Goal: Task Accomplishment & Management: Manage account settings

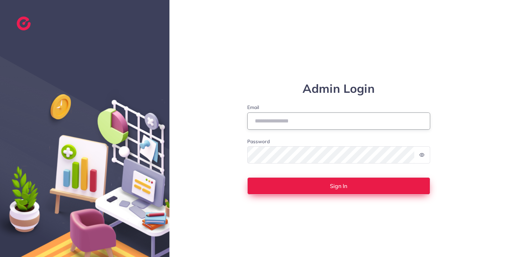
type input "**********"
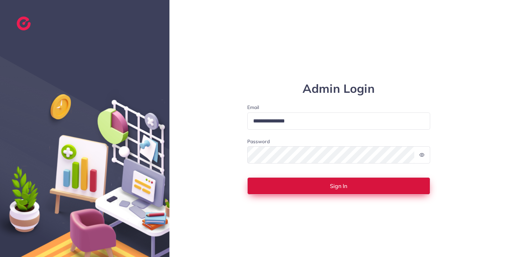
click at [337, 191] on button "Sign In" at bounding box center [338, 186] width 183 height 17
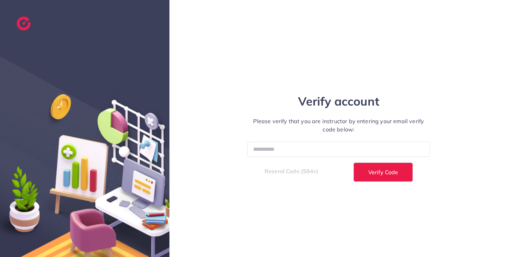
click at [333, 141] on div "Verify account Please verify that you are instructor by entering your email ver…" at bounding box center [338, 128] width 207 height 106
click at [328, 154] on input "number" at bounding box center [338, 149] width 183 height 15
paste input "******"
type input "******"
click at [379, 175] on span "Verify Code" at bounding box center [383, 173] width 30 height 6
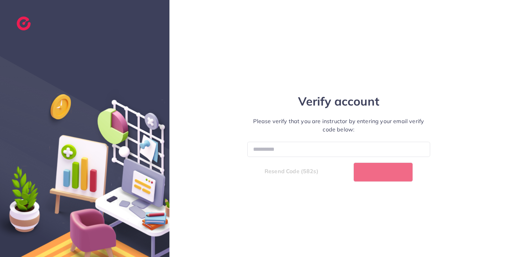
select select "*"
select select "****"
select select "*"
select select "****"
select select "*"
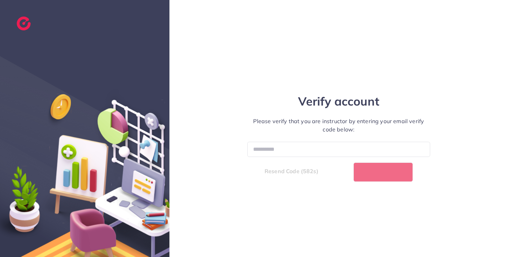
select select "****"
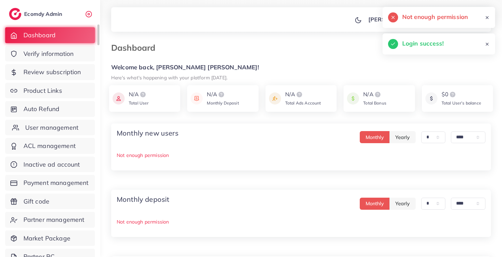
click at [55, 125] on span "User management" at bounding box center [51, 127] width 53 height 9
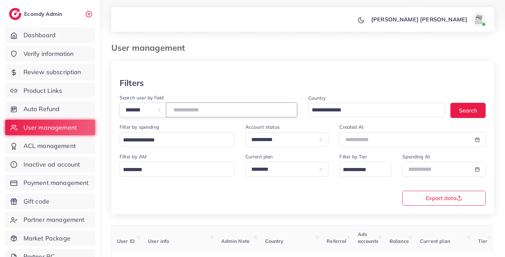
click at [227, 107] on input "number" at bounding box center [231, 110] width 131 height 15
type input "*******"
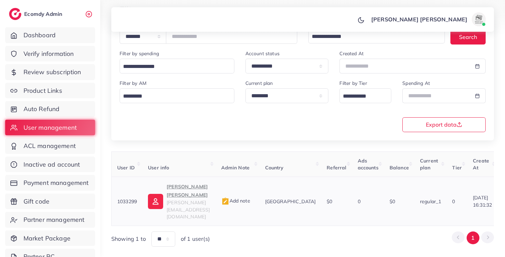
scroll to position [74, 0]
click at [197, 190] on p "Le Minh Thach" at bounding box center [188, 190] width 43 height 17
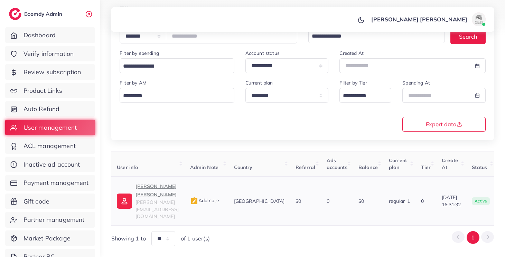
scroll to position [0, 0]
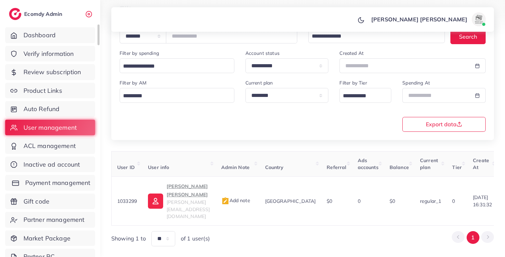
click at [66, 185] on span "Payment management" at bounding box center [57, 183] width 65 height 9
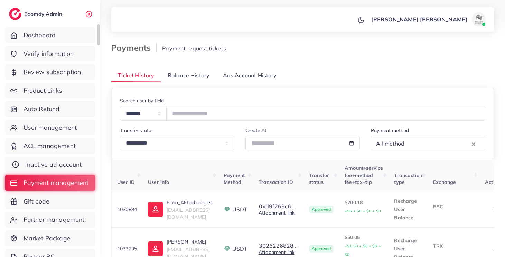
click at [64, 169] on link "Inactive ad account" at bounding box center [50, 165] width 90 height 16
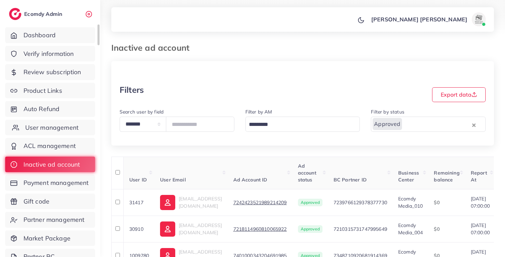
click at [62, 129] on span "User management" at bounding box center [51, 127] width 53 height 9
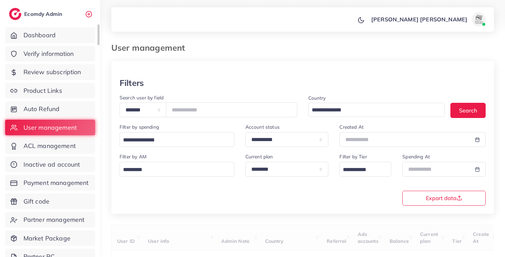
click at [61, 99] on ul "Dashboard Verify information Review subscription Product Links Auto Refund User…" at bounding box center [50, 167] width 100 height 284
click at [64, 113] on link "Auto Refund" at bounding box center [50, 109] width 90 height 16
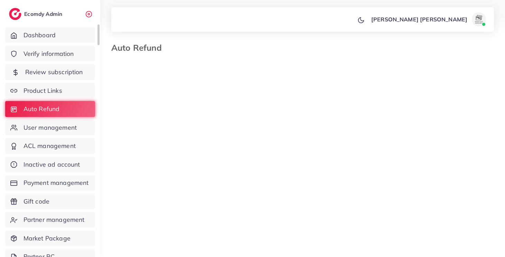
click at [68, 75] on span "Review subscription" at bounding box center [54, 72] width 58 height 9
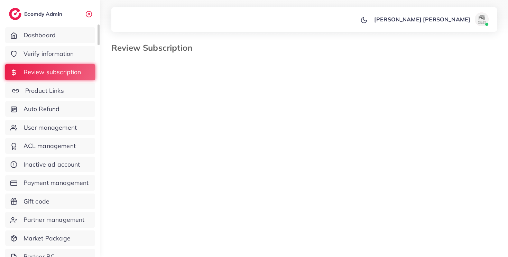
select select "*******"
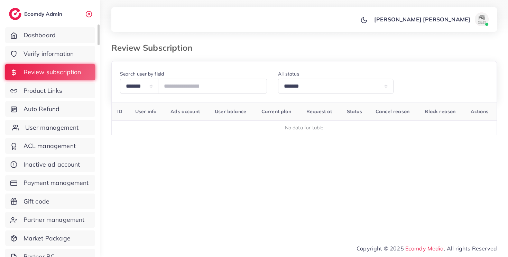
click at [57, 131] on span "User management" at bounding box center [51, 127] width 53 height 9
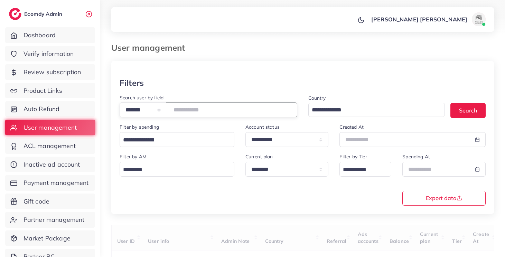
click at [195, 105] on input "number" at bounding box center [231, 110] width 131 height 15
paste input "*******"
type input "*******"
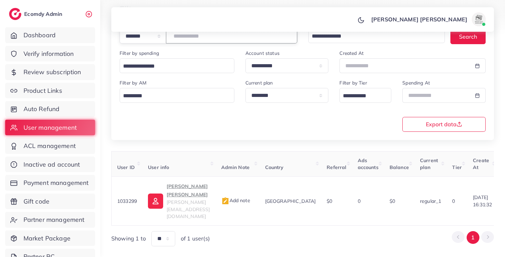
scroll to position [0, 161]
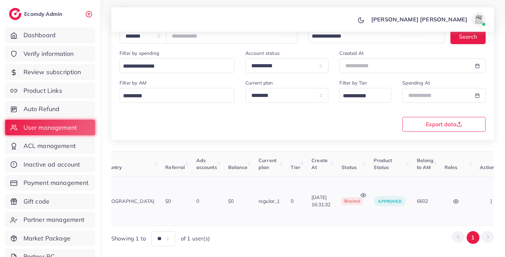
click at [360, 193] on icon at bounding box center [363, 196] width 6 height 6
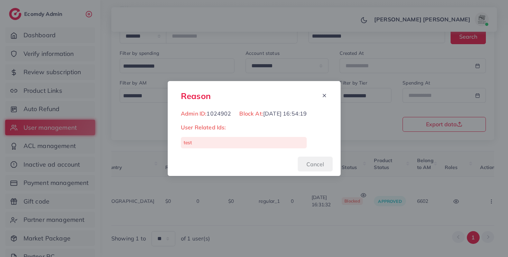
click at [317, 164] on button "Cancel" at bounding box center [315, 164] width 35 height 15
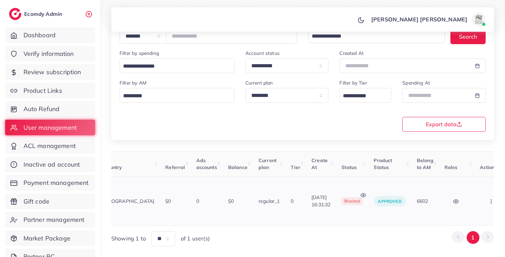
click at [482, 193] on button "button" at bounding box center [492, 201] width 24 height 16
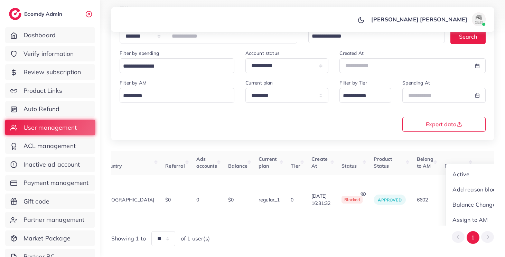
click at [397, 208] on div "User ID User info Admin Note Country Referral Ads accounts Balance Current plan…" at bounding box center [302, 198] width 383 height 95
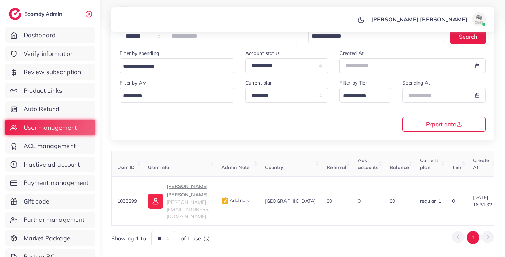
scroll to position [0, 161]
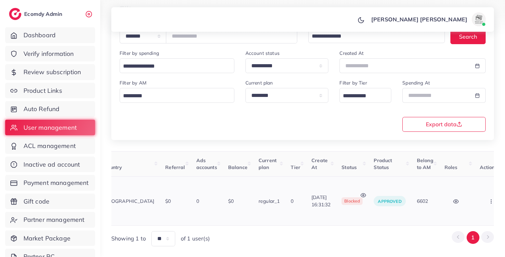
click at [488, 199] on icon "button" at bounding box center [491, 202] width 6 height 6
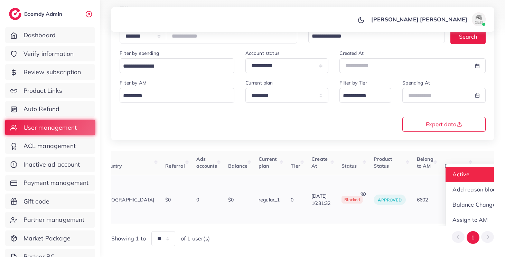
click at [473, 169] on link "Active" at bounding box center [475, 174] width 60 height 15
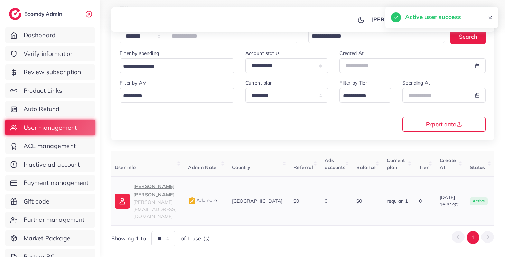
scroll to position [0, 0]
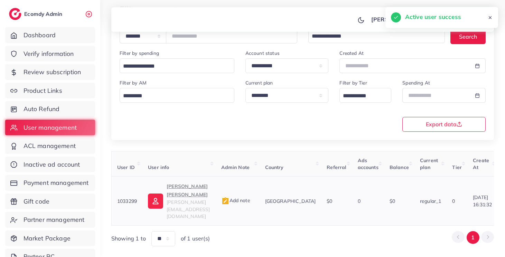
click at [170, 199] on span "thach.le@ecomdy.com" at bounding box center [188, 209] width 43 height 20
click at [221, 146] on div "**********" at bounding box center [302, 116] width 383 height 259
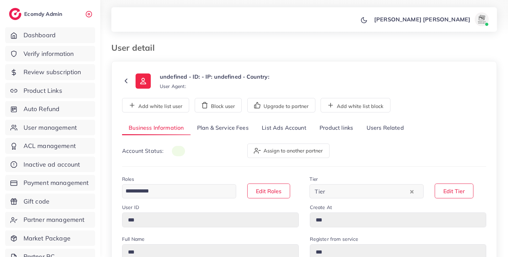
type input "*******"
type input "**********"
type input "*********"
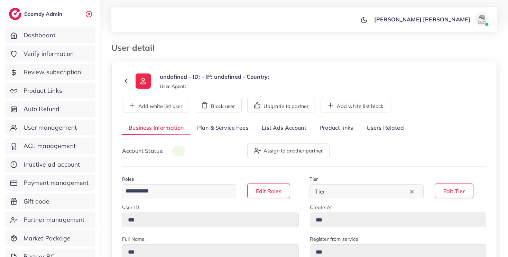
type input "**********"
select select "*******"
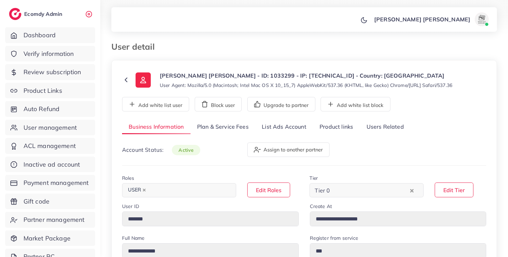
scroll to position [1, 0]
click at [273, 134] on link "List Ads Account" at bounding box center [284, 127] width 58 height 15
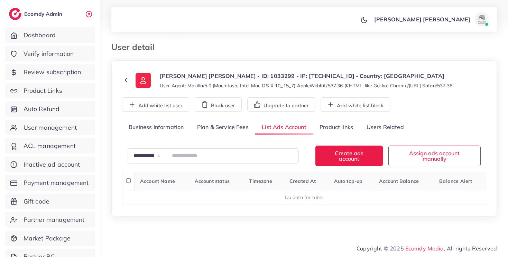
scroll to position [0, 0]
click at [155, 130] on link "Business Information" at bounding box center [156, 128] width 68 height 15
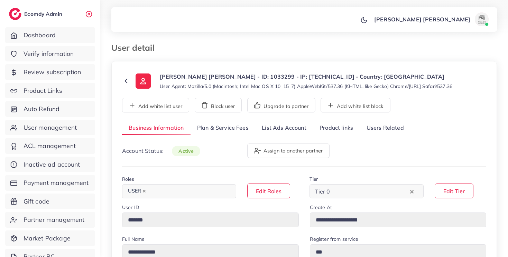
click at [199, 127] on link "Plan & Service Fees" at bounding box center [222, 128] width 65 height 15
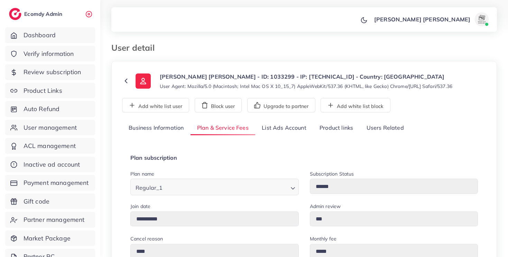
click at [169, 129] on link "Business Information" at bounding box center [156, 128] width 68 height 15
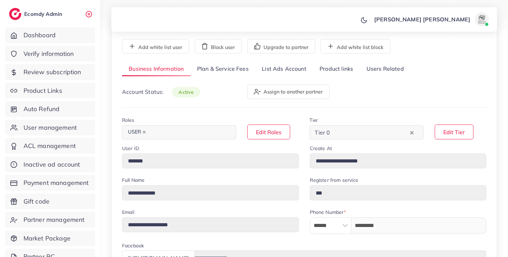
scroll to position [52, 0]
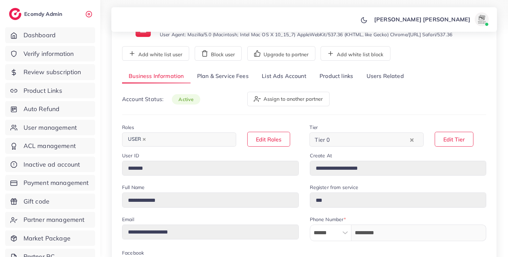
click at [208, 76] on link "Plan & Service Fees" at bounding box center [222, 76] width 65 height 15
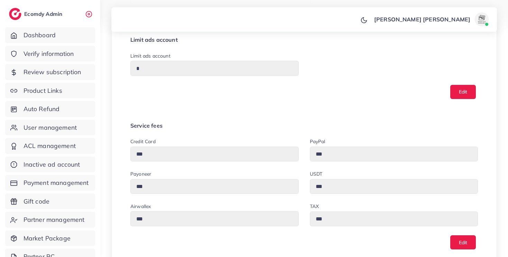
scroll to position [0, 0]
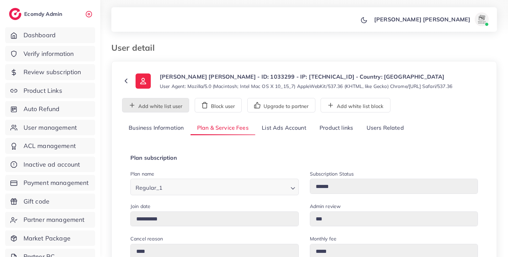
click at [170, 107] on button "Add white list user" at bounding box center [155, 105] width 67 height 15
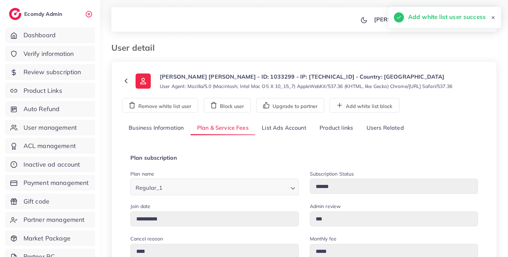
click at [280, 129] on link "List Ads Account" at bounding box center [284, 128] width 58 height 15
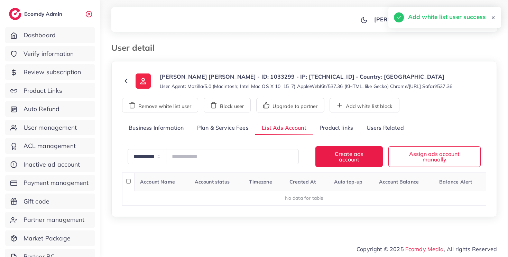
click at [335, 130] on link "Product links" at bounding box center [336, 128] width 47 height 15
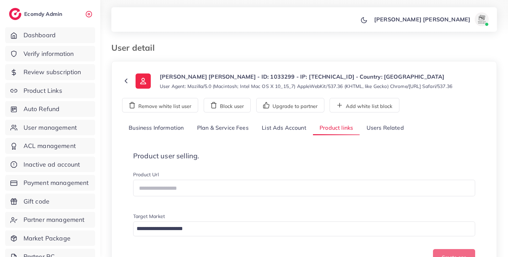
click at [381, 129] on link "Users Related" at bounding box center [384, 128] width 50 height 15
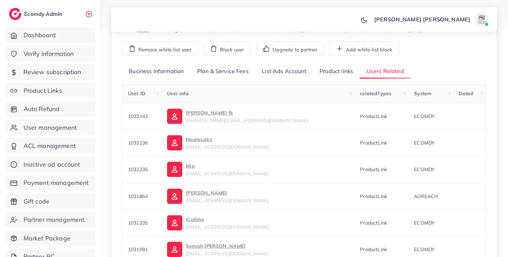
scroll to position [50, 0]
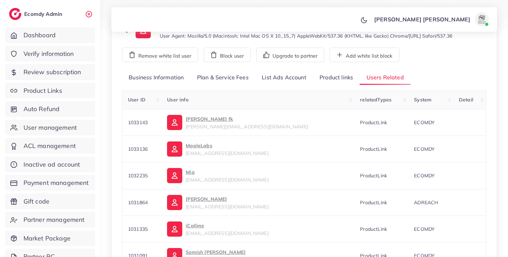
click at [154, 80] on link "Business Information" at bounding box center [156, 77] width 68 height 15
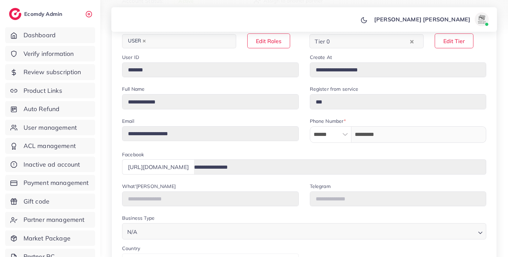
scroll to position [0, 0]
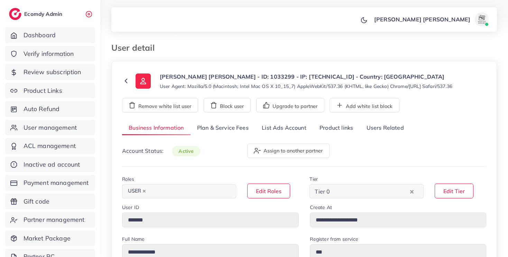
click at [210, 128] on link "Plan & Service Fees" at bounding box center [222, 128] width 65 height 15
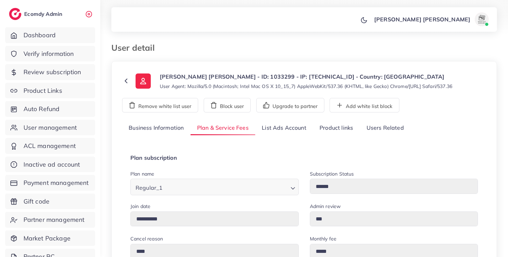
click at [282, 132] on link "List Ads Account" at bounding box center [284, 128] width 58 height 15
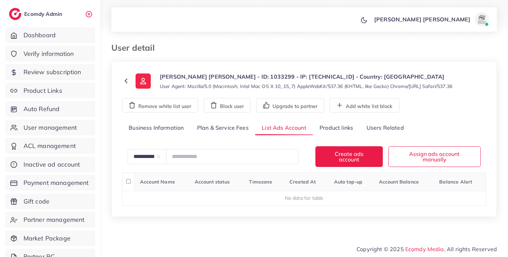
click at [334, 130] on link "Product links" at bounding box center [336, 128] width 47 height 15
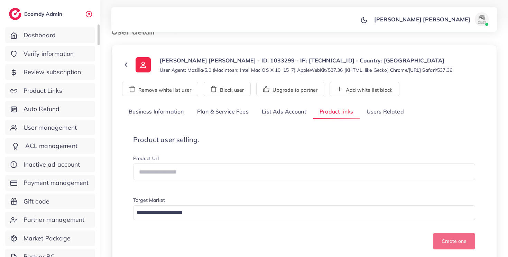
scroll to position [16, 0]
click at [218, 60] on p "[PERSON_NAME] [PERSON_NAME] - ID: 1033299 - IP: [TECHNICAL_ID] - Country: [GEOG…" at bounding box center [306, 61] width 292 height 8
copy p "1033299"
click at [53, 133] on link "User management" at bounding box center [50, 128] width 90 height 16
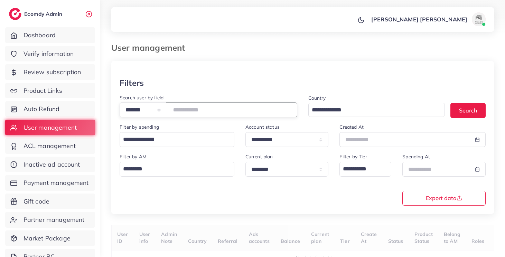
click at [203, 107] on input "number" at bounding box center [231, 110] width 131 height 15
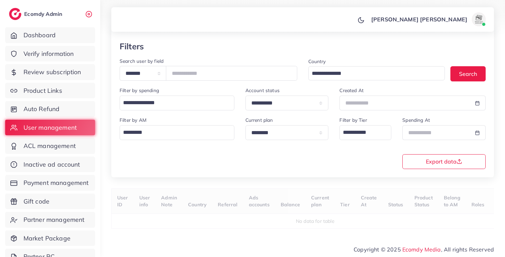
scroll to position [41, 0]
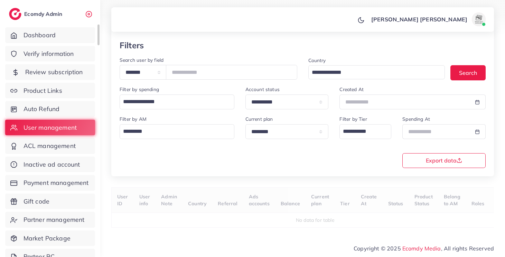
click at [62, 66] on link "Review subscription" at bounding box center [50, 72] width 90 height 16
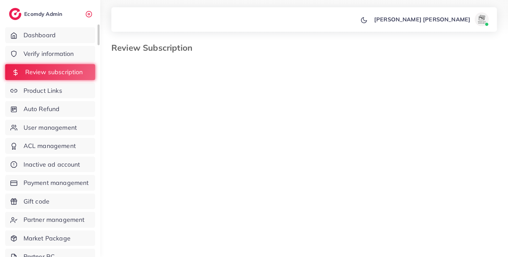
select select "*******"
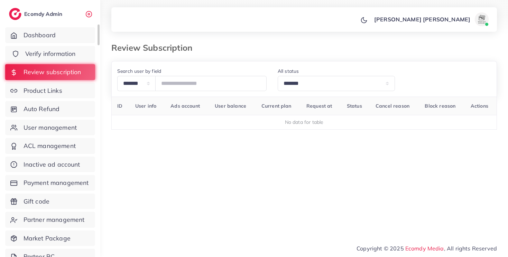
click at [70, 55] on span "Verify information" at bounding box center [50, 53] width 50 height 9
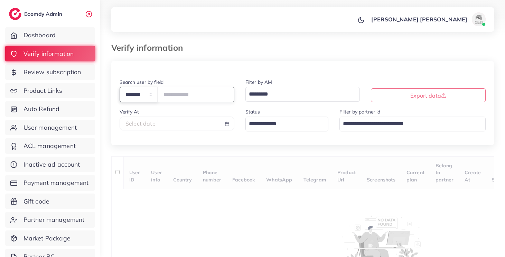
click at [147, 94] on select "**********" at bounding box center [139, 94] width 38 height 15
click at [142, 94] on select "**********" at bounding box center [139, 94] width 38 height 15
click at [139, 97] on select "**********" at bounding box center [139, 94] width 38 height 15
click at [120, 87] on select "**********" at bounding box center [139, 94] width 38 height 15
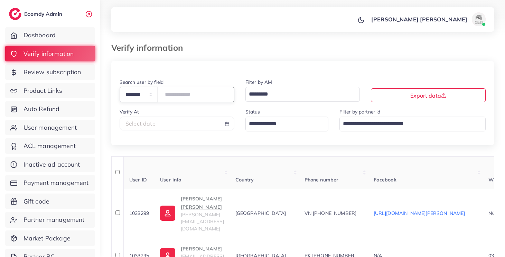
click at [187, 95] on input "number" at bounding box center [196, 94] width 77 height 15
paste input "*******"
type input "*******"
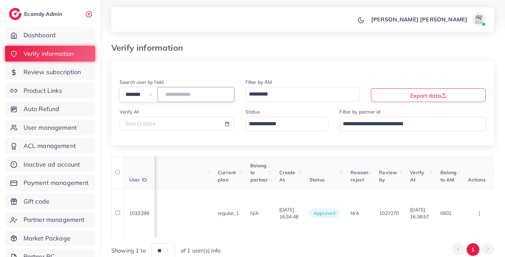
scroll to position [0, 594]
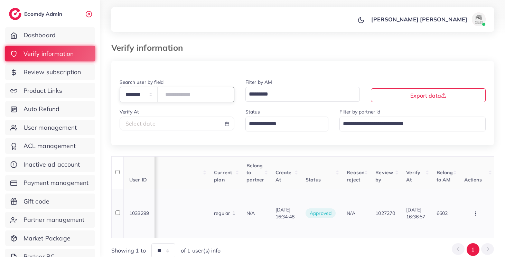
click at [474, 210] on button "button" at bounding box center [476, 214] width 24 height 16
click at [475, 210] on ul "Approve Reject Assign to AM" at bounding box center [464, 193] width 55 height 52
click at [280, 211] on div "[DATE] 16:34:48" at bounding box center [284, 214] width 19 height 14
click at [68, 128] on span "User management" at bounding box center [51, 127] width 53 height 9
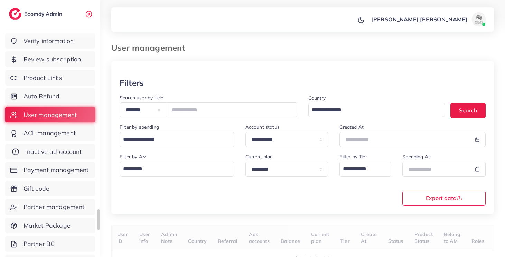
scroll to position [39, 0]
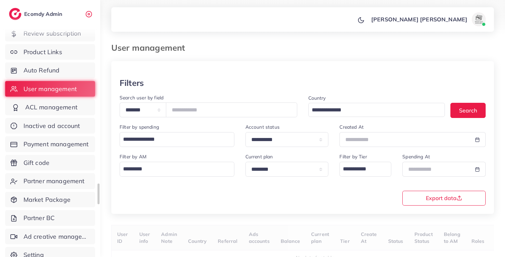
click at [59, 111] on span "ACL management" at bounding box center [51, 107] width 52 height 9
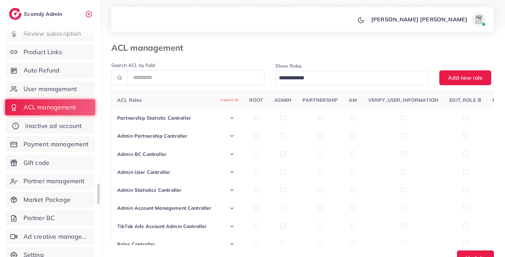
click at [53, 122] on span "Inactive ad account" at bounding box center [53, 126] width 57 height 9
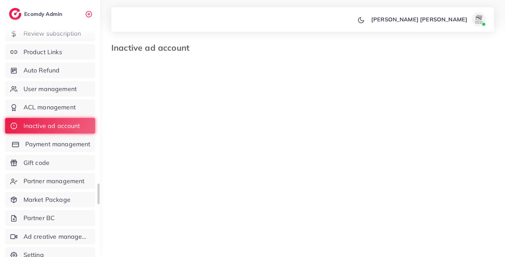
click at [52, 152] on link "Payment management" at bounding box center [50, 144] width 90 height 16
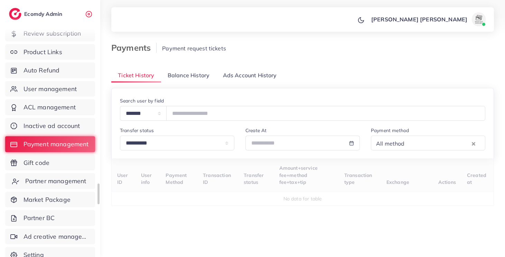
scroll to position [51, 0]
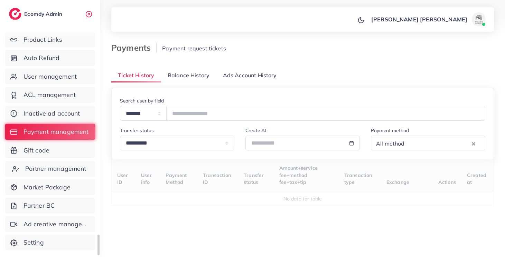
click at [62, 167] on span "Partner management" at bounding box center [55, 168] width 61 height 9
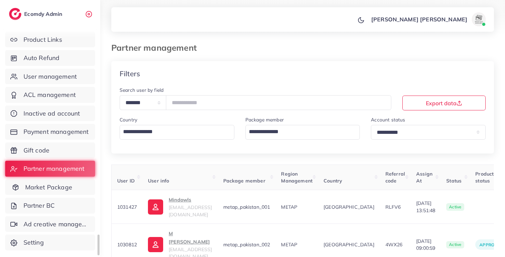
click at [64, 188] on span "Market Package" at bounding box center [48, 187] width 47 height 9
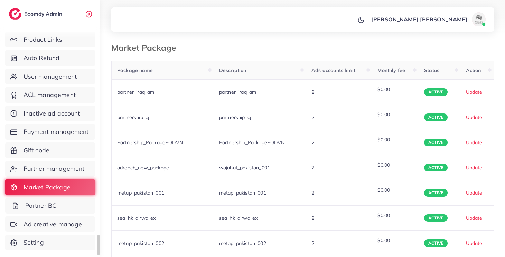
click at [69, 205] on link "Partner BC" at bounding box center [50, 206] width 90 height 16
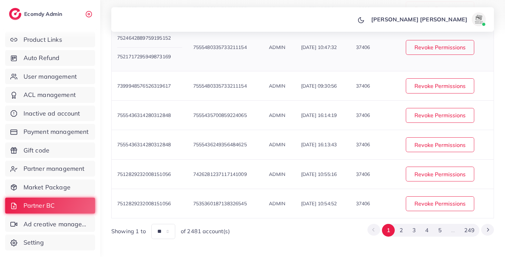
scroll to position [222, 0]
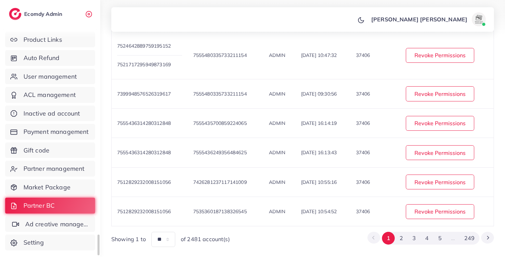
click at [51, 227] on span "Ad creative management" at bounding box center [58, 224] width 66 height 9
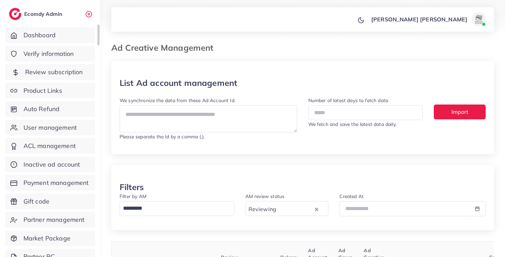
click at [57, 71] on span "Review subscription" at bounding box center [54, 72] width 58 height 9
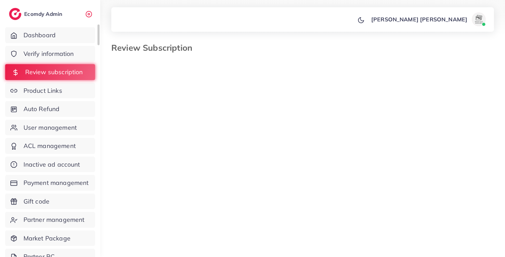
select select "*******"
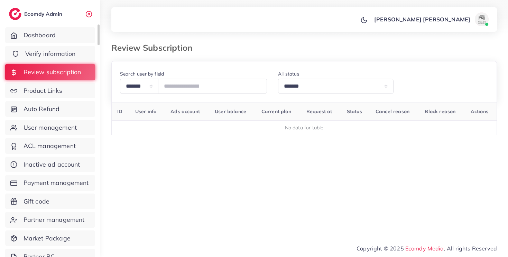
click at [55, 60] on link "Verify information" at bounding box center [50, 54] width 90 height 16
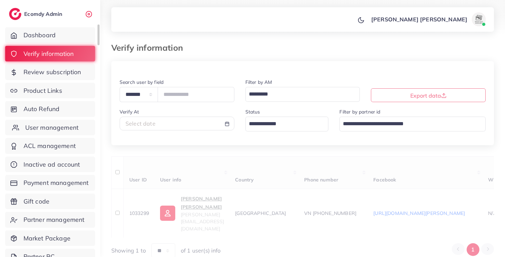
click at [50, 135] on link "User management" at bounding box center [50, 128] width 90 height 16
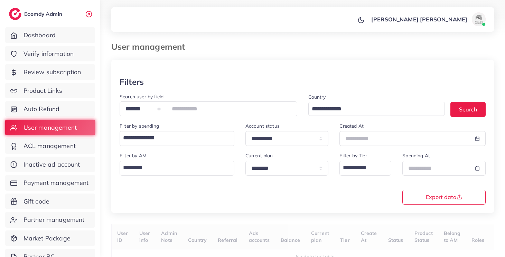
scroll to position [1, 0]
click at [207, 110] on input "number" at bounding box center [231, 108] width 131 height 15
paste input "*******"
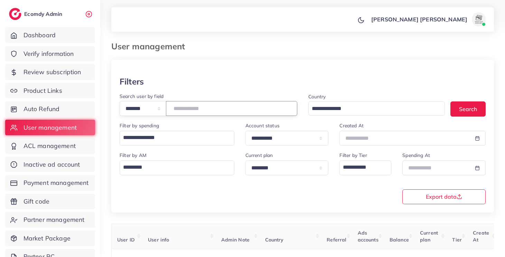
type input "*******"
click at [455, 108] on button "Search" at bounding box center [467, 109] width 35 height 15
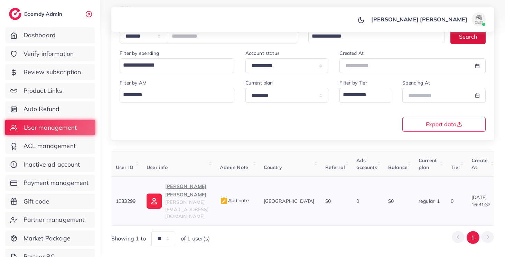
scroll to position [0, 0]
click at [177, 199] on span "thach.le@ecomdy.com" at bounding box center [188, 209] width 43 height 20
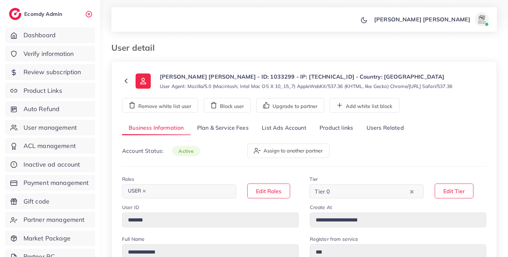
select select "*******"
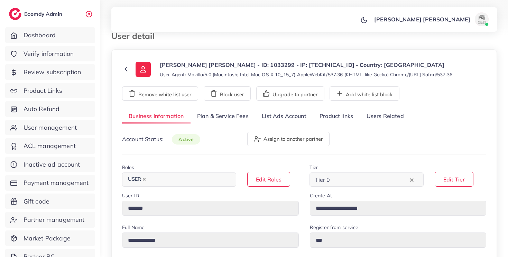
scroll to position [18, 0]
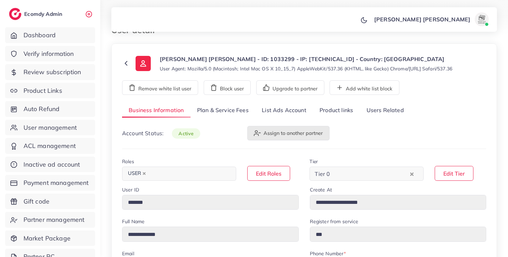
click at [259, 134] on icon "button" at bounding box center [257, 133] width 7 height 7
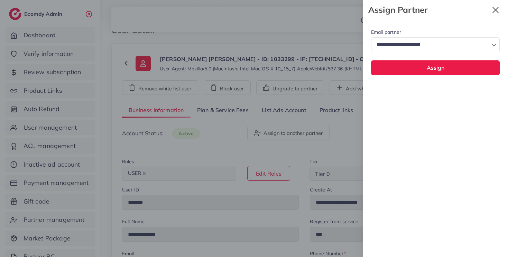
click at [499, 10] on icon "x" at bounding box center [495, 10] width 14 height 14
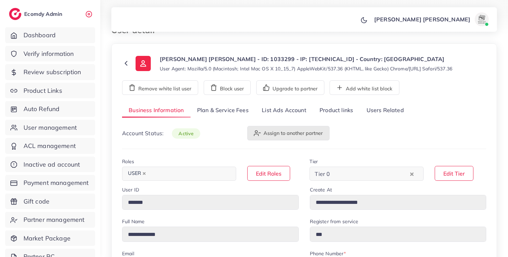
click at [260, 133] on line "button" at bounding box center [259, 133] width 2 height 0
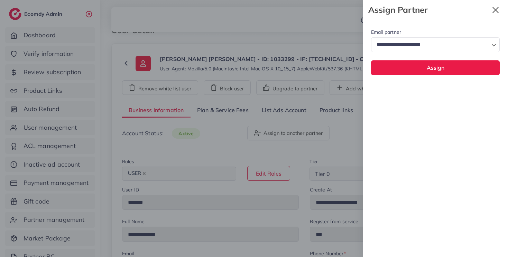
click at [497, 9] on icon "x" at bounding box center [495, 10] width 14 height 14
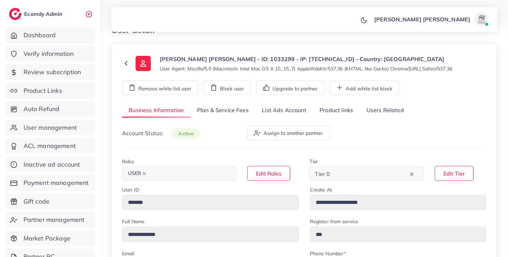
click at [229, 139] on div "Account Status: active" at bounding box center [178, 133] width 125 height 15
click at [229, 136] on div "Account Status: active" at bounding box center [178, 133] width 125 height 15
click at [270, 135] on button "Assign to another partner" at bounding box center [288, 133] width 82 height 15
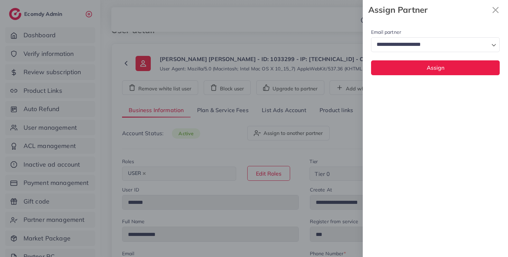
click at [429, 44] on input "Search for option" at bounding box center [431, 44] width 114 height 11
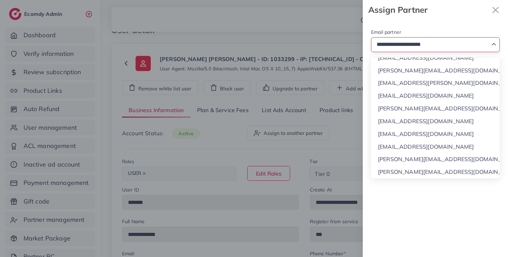
scroll to position [1401, 0]
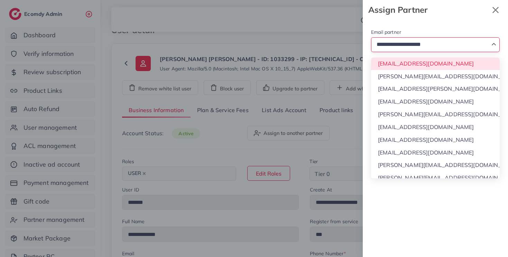
click at [499, 14] on icon "x" at bounding box center [495, 10] width 14 height 14
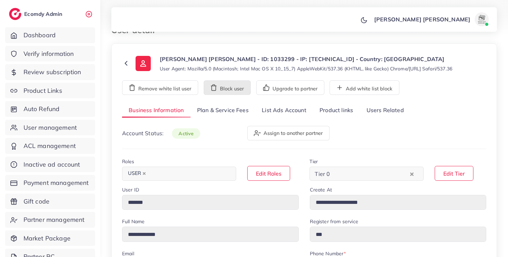
click at [239, 89] on button "Block user" at bounding box center [227, 88] width 47 height 15
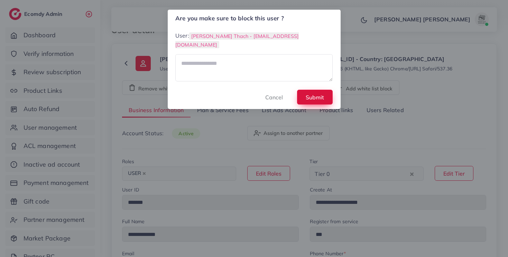
click at [306, 94] on span "Submit" at bounding box center [314, 97] width 18 height 7
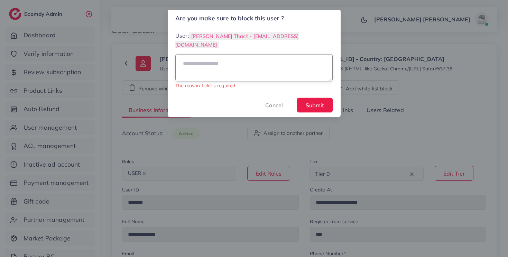
click at [253, 68] on textarea at bounding box center [253, 67] width 157 height 27
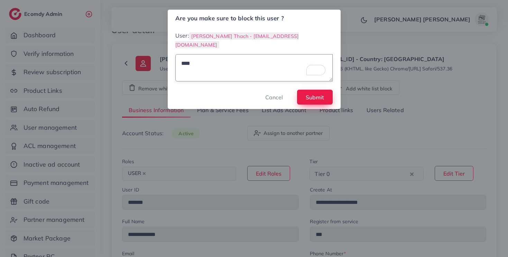
type textarea "****"
click at [318, 94] on span "Submit" at bounding box center [314, 97] width 18 height 7
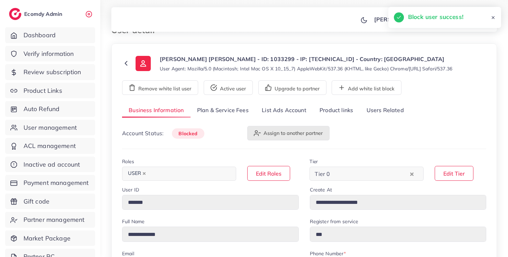
click at [266, 134] on button "Assign to another partner" at bounding box center [288, 133] width 82 height 15
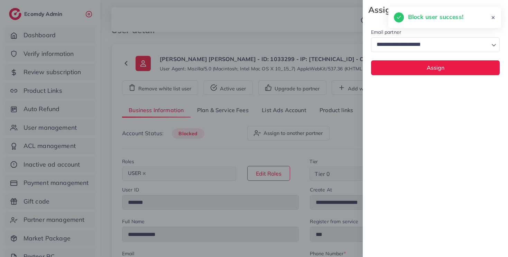
click at [490, 21] on div "Block user success!" at bounding box center [451, 16] width 87 height 9
click at [492, 18] on line at bounding box center [493, 18] width 2 height 2
click at [494, 12] on div "Block user success!" at bounding box center [461, 17] width 113 height 21
click at [494, 11] on div "Block user success!" at bounding box center [461, 17] width 113 height 21
click at [497, 11] on icon "x" at bounding box center [495, 10] width 14 height 14
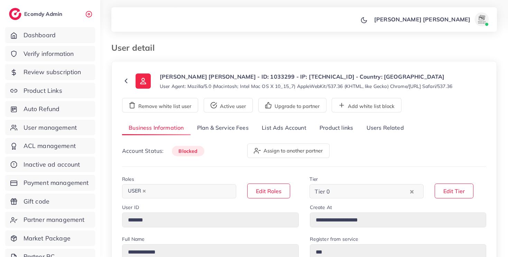
select select "*******"
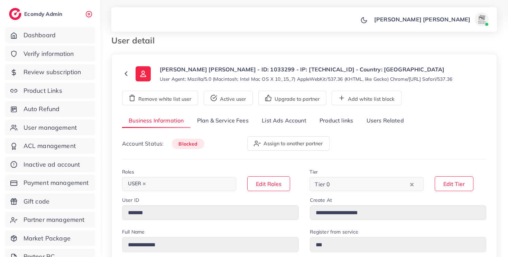
scroll to position [8, 0]
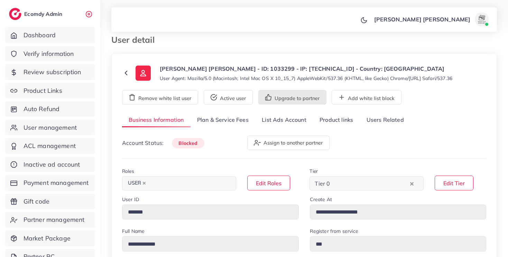
click at [294, 102] on button "Upgrade to partner" at bounding box center [292, 97] width 68 height 15
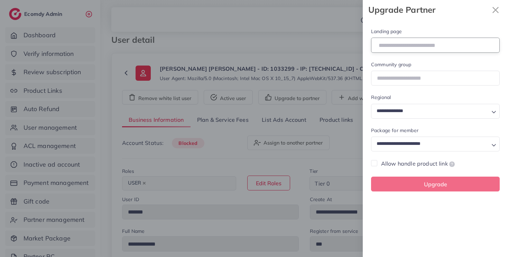
click at [431, 47] on input "text" at bounding box center [435, 45] width 129 height 15
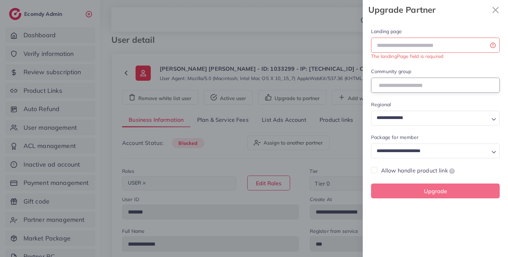
click at [438, 76] on fieldset "Community group" at bounding box center [435, 80] width 129 height 25
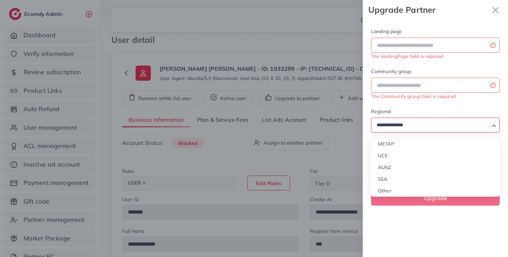
click at [422, 119] on div "Loading..." at bounding box center [435, 125] width 129 height 15
click at [415, 106] on form "Landing page The landingPage field is required Community group The Community gr…" at bounding box center [435, 117] width 129 height 178
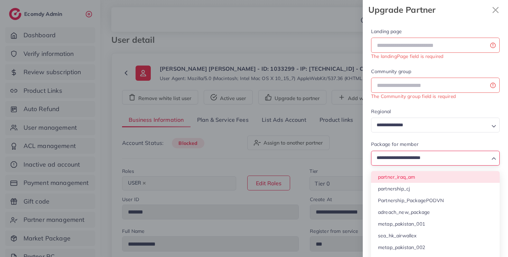
click at [408, 160] on input "Search for option" at bounding box center [431, 158] width 114 height 10
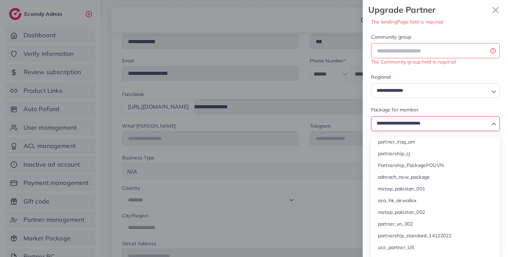
scroll to position [0, 0]
click at [498, 9] on icon "x" at bounding box center [495, 10] width 14 height 14
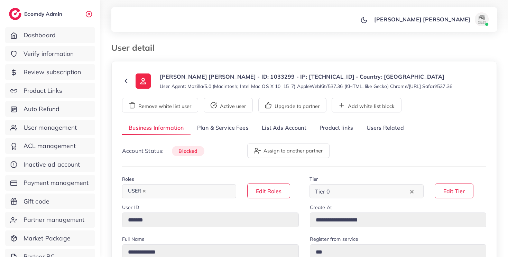
click at [338, 131] on link "Product links" at bounding box center [336, 128] width 47 height 15
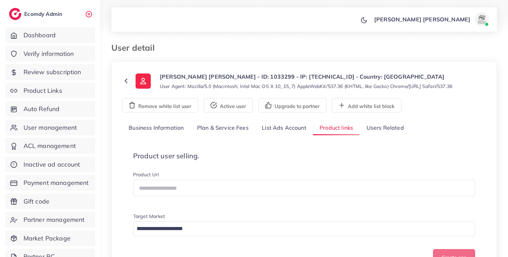
click at [301, 130] on link "List Ads Account" at bounding box center [284, 128] width 58 height 15
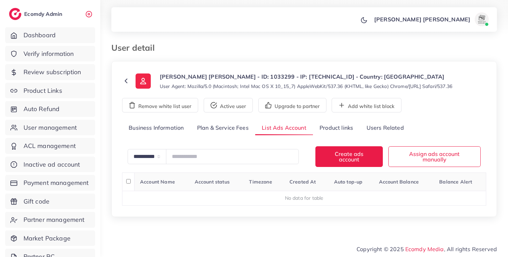
click at [224, 129] on link "Plan & Service Fees" at bounding box center [222, 128] width 65 height 15
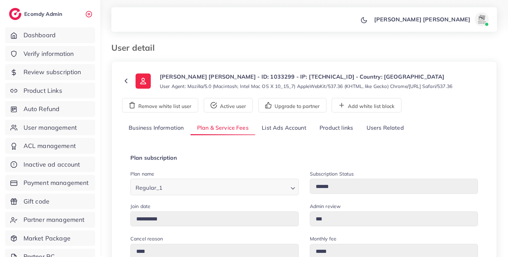
click at [168, 131] on link "Business Information" at bounding box center [156, 128] width 68 height 15
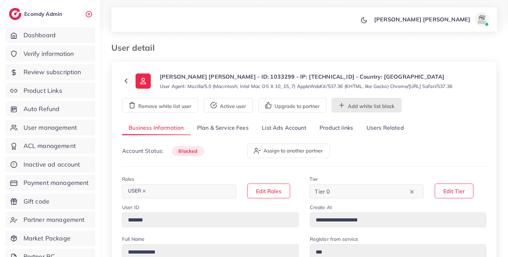
click at [365, 108] on button "Add white list block" at bounding box center [366, 105] width 70 height 15
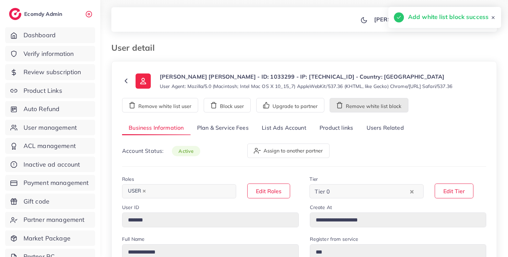
click at [365, 108] on button "Remove white list block" at bounding box center [368, 105] width 79 height 15
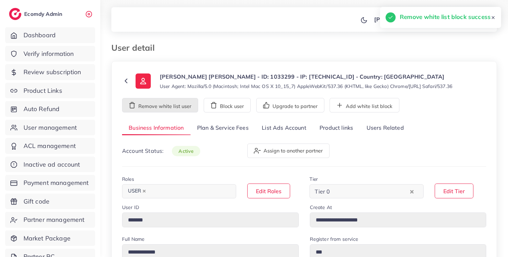
click at [167, 111] on button "Remove white list user" at bounding box center [160, 105] width 76 height 15
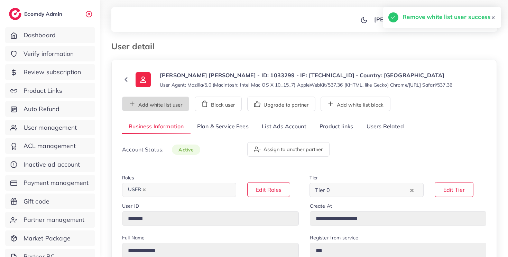
scroll to position [3, 0]
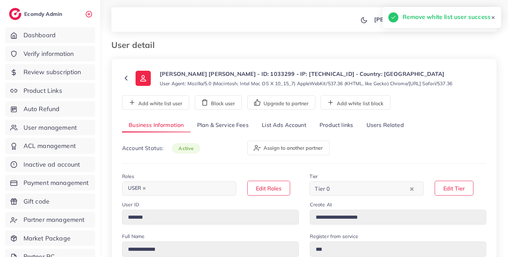
click at [228, 128] on link "Plan & Service Fees" at bounding box center [222, 125] width 65 height 15
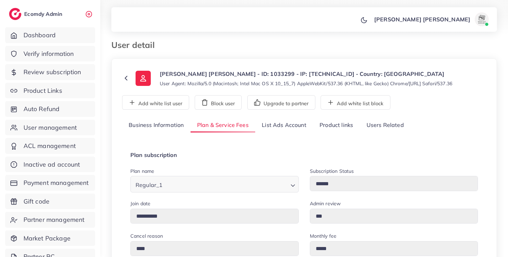
click at [273, 129] on link "List Ads Account" at bounding box center [284, 125] width 58 height 15
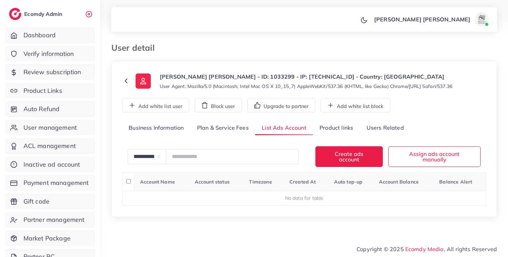
click at [170, 134] on link "Business Information" at bounding box center [156, 128] width 68 height 15
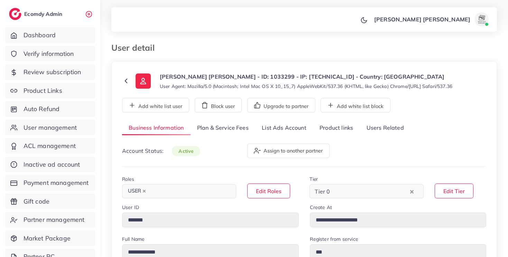
click at [294, 134] on link "List Ads Account" at bounding box center [284, 128] width 58 height 15
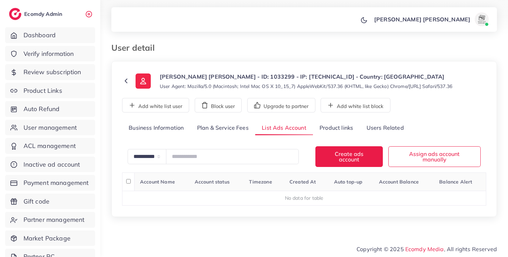
click at [223, 134] on link "Plan & Service Fees" at bounding box center [222, 128] width 65 height 15
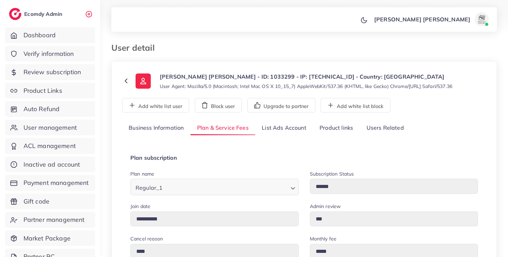
click at [277, 135] on link "List Ads Account" at bounding box center [284, 128] width 58 height 15
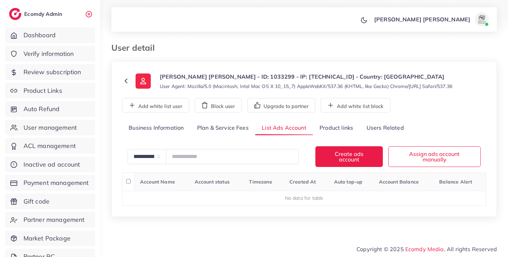
click at [336, 132] on link "Product links" at bounding box center [336, 128] width 47 height 15
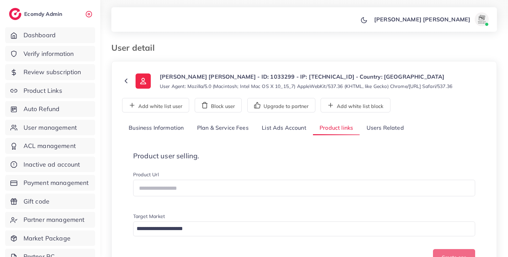
click at [278, 130] on link "List Ads Account" at bounding box center [284, 128] width 58 height 15
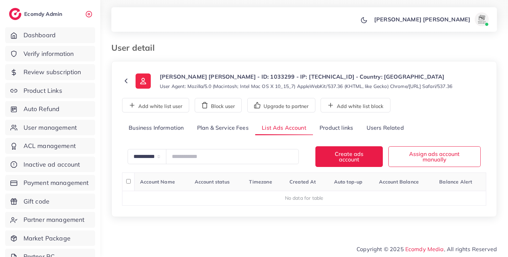
click at [230, 131] on link "Plan & Service Fees" at bounding box center [222, 128] width 65 height 15
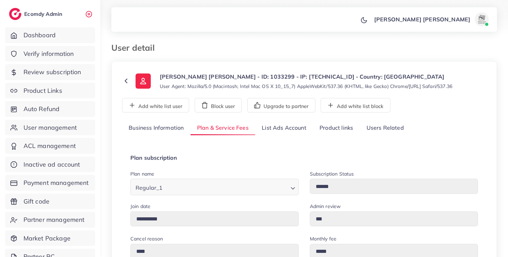
click at [271, 179] on div "Regular_1 Loading..." at bounding box center [214, 187] width 168 height 16
click at [276, 195] on div "Regular_1 Loading..." at bounding box center [214, 187] width 168 height 16
click at [230, 110] on button "Block user" at bounding box center [218, 105] width 47 height 15
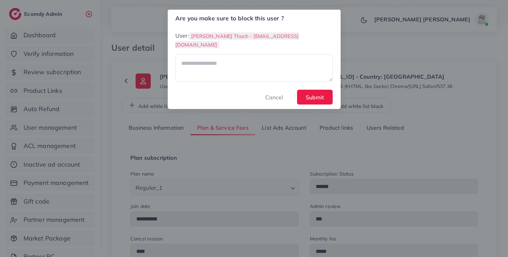
click at [280, 73] on form "User: Le Minh Thach - thach.le@ecomdy.com Cancel Submit" at bounding box center [253, 67] width 157 height 73
click at [280, 63] on textarea at bounding box center [253, 67] width 157 height 27
type textarea "****"
click at [316, 90] on button "Submit" at bounding box center [315, 97] width 36 height 15
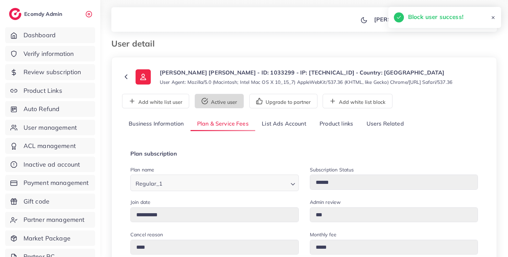
scroll to position [10, 0]
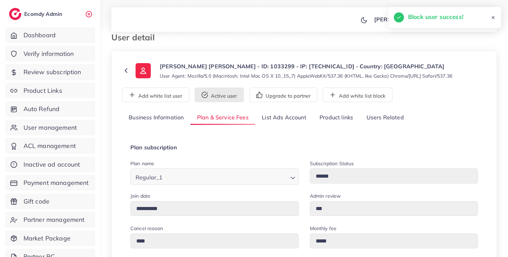
click at [222, 101] on button "Active user" at bounding box center [219, 95] width 49 height 15
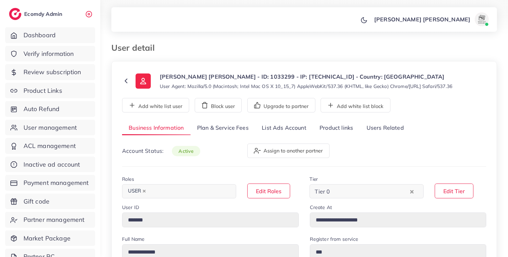
select select "*******"
click at [212, 129] on link "Plan & Service Fees" at bounding box center [222, 128] width 65 height 15
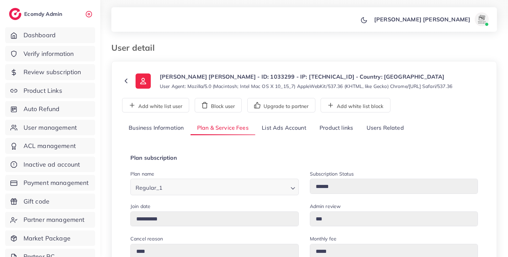
click at [167, 132] on link "Business Information" at bounding box center [156, 128] width 68 height 15
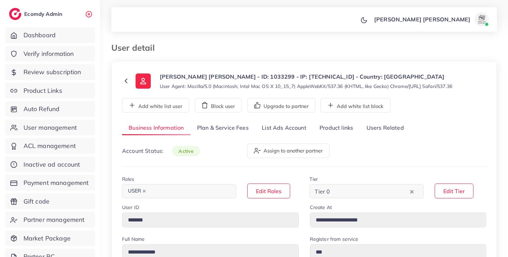
click at [208, 135] on link "Plan & Service Fees" at bounding box center [222, 128] width 65 height 15
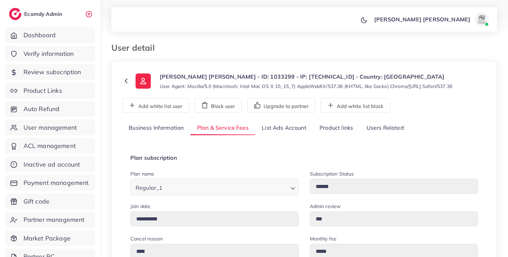
click at [213, 130] on link "Plan & Service Fees" at bounding box center [222, 128] width 65 height 15
click at [291, 188] on polyline "Search for option" at bounding box center [292, 189] width 3 height 2
click at [213, 168] on div "**********" at bounding box center [303, 211] width 347 height 113
click at [294, 190] on icon "Search for option" at bounding box center [292, 188] width 7 height 7
click at [293, 190] on icon "Search for option" at bounding box center [292, 188] width 7 height 7
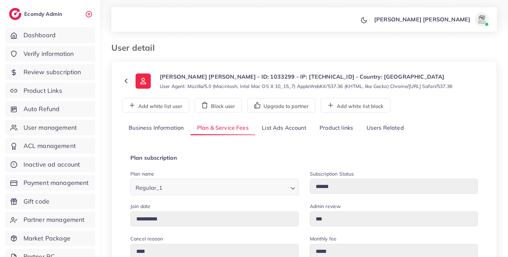
click at [290, 190] on icon "Search for option" at bounding box center [292, 188] width 7 height 7
click at [294, 188] on polyline "Search for option" at bounding box center [292, 189] width 3 height 2
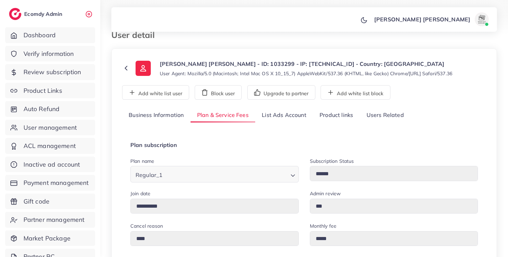
scroll to position [13, 0]
click at [215, 93] on button "Block user" at bounding box center [218, 92] width 47 height 15
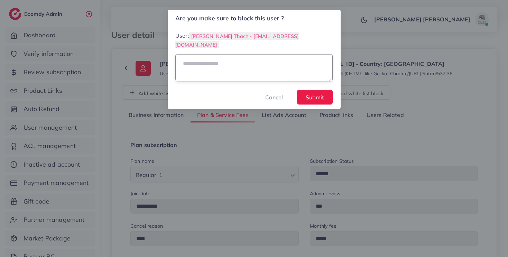
click at [225, 65] on textarea at bounding box center [253, 67] width 157 height 27
click at [273, 86] on form "User: [PERSON_NAME] Thach - [EMAIL_ADDRESS][DOMAIN_NAME] Cancel Submit" at bounding box center [253, 67] width 157 height 73
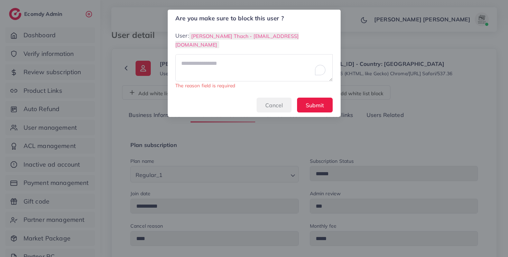
click at [262, 98] on button "Cancel" at bounding box center [273, 105] width 35 height 15
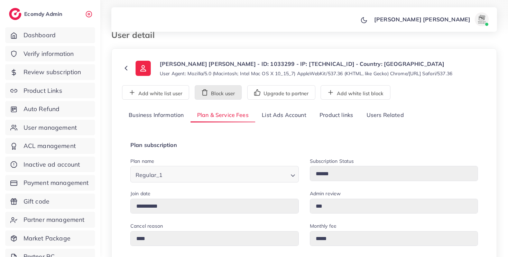
click at [212, 94] on button "Block user" at bounding box center [218, 92] width 47 height 15
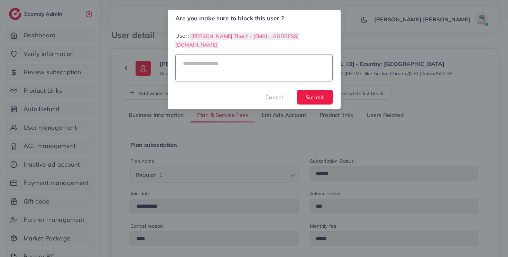
click at [237, 68] on textarea at bounding box center [253, 67] width 157 height 27
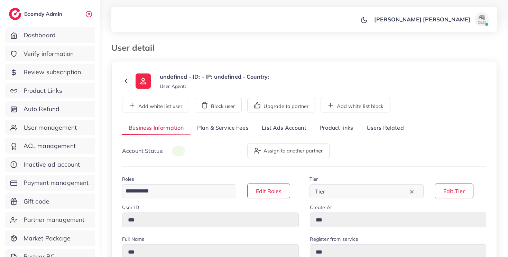
type input "*******"
type input "**********"
type input "*********"
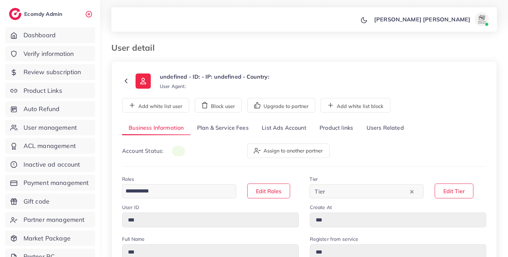
type input "**********"
select select "*******"
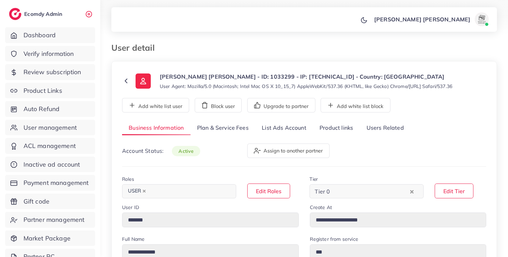
click at [294, 131] on link "List Ads Account" at bounding box center [284, 128] width 58 height 15
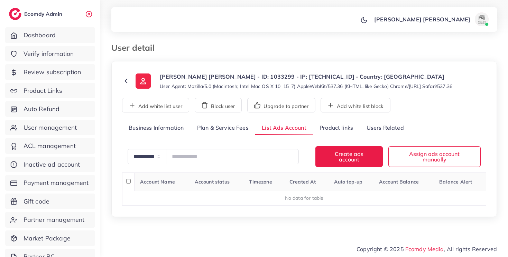
click at [334, 131] on link "Product links" at bounding box center [336, 128] width 47 height 15
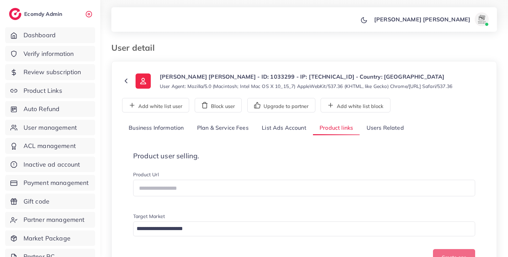
click at [380, 131] on link "Users Related" at bounding box center [384, 128] width 50 height 15
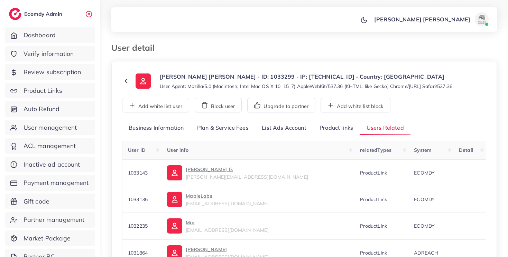
click at [293, 129] on link "List Ads Account" at bounding box center [284, 128] width 58 height 15
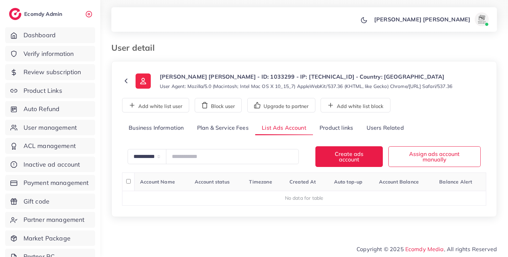
click at [224, 140] on div "**********" at bounding box center [304, 163] width 364 height 85
click at [195, 135] on link "Plan & Service Fees" at bounding box center [222, 128] width 65 height 15
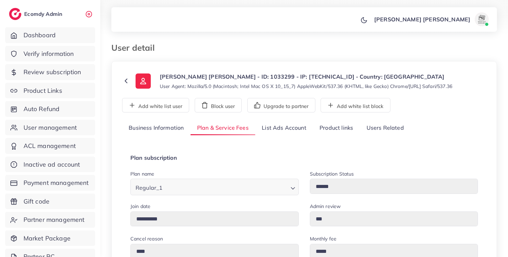
click at [168, 132] on link "Business Information" at bounding box center [156, 128] width 68 height 15
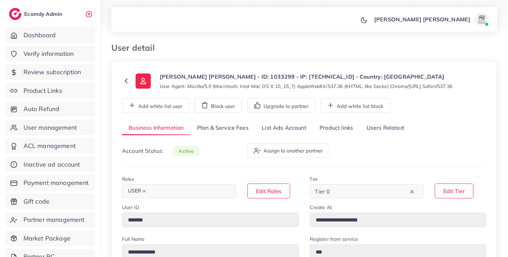
click at [210, 131] on link "Plan & Service Fees" at bounding box center [222, 128] width 65 height 15
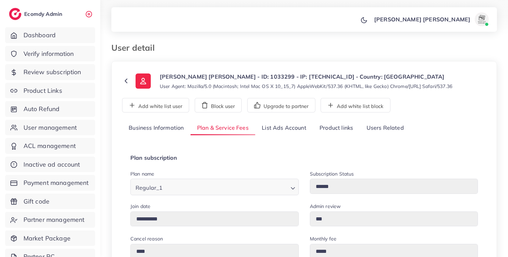
click at [281, 130] on link "List Ads Account" at bounding box center [284, 128] width 58 height 15
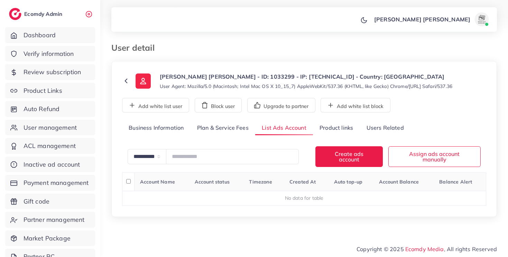
click at [227, 124] on link "Plan & Service Fees" at bounding box center [222, 128] width 65 height 15
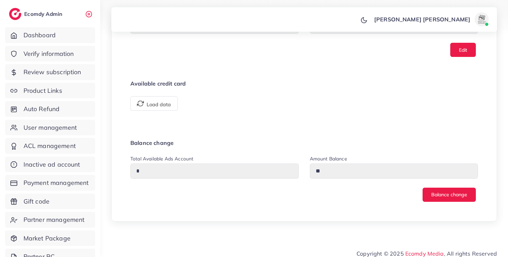
scroll to position [453, 0]
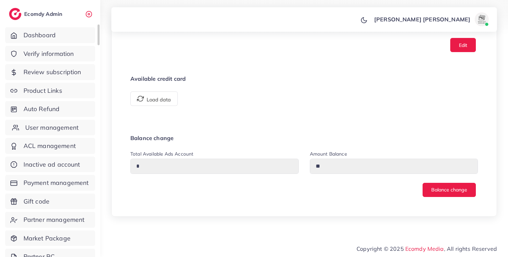
click at [46, 126] on span "User management" at bounding box center [51, 127] width 53 height 9
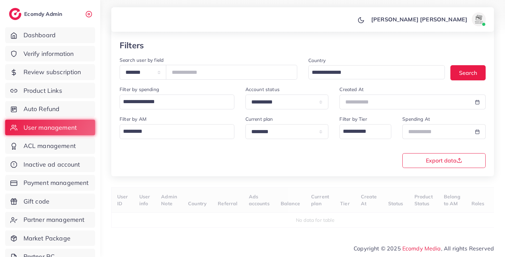
scroll to position [41, 0]
click at [68, 147] on span "ACL management" at bounding box center [51, 146] width 52 height 9
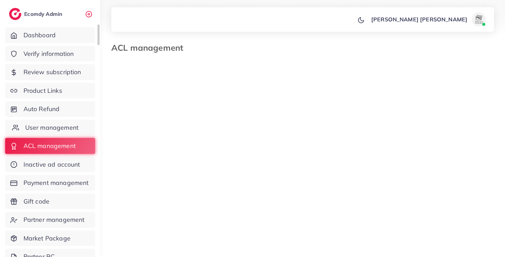
click at [63, 133] on link "User management" at bounding box center [50, 128] width 90 height 16
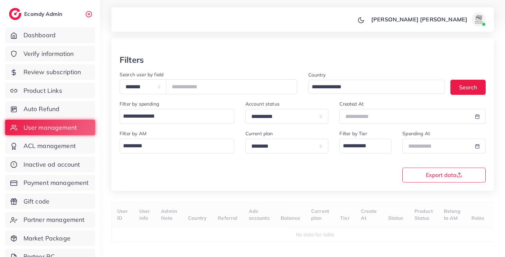
scroll to position [41, 0]
